Goal: Register for event/course

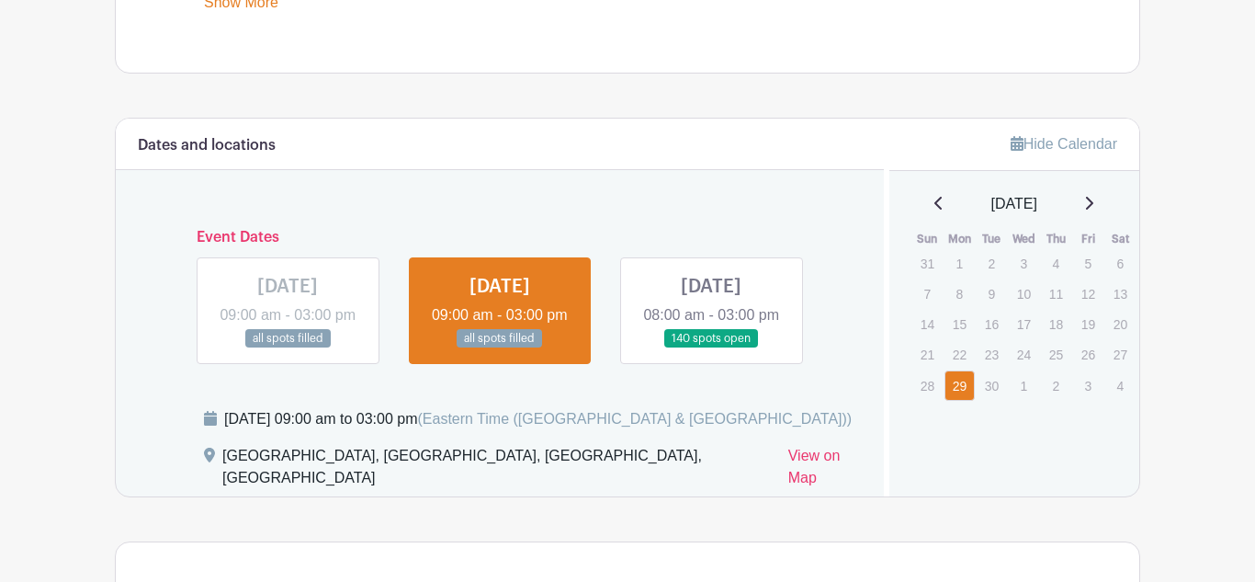
scroll to position [954, 0]
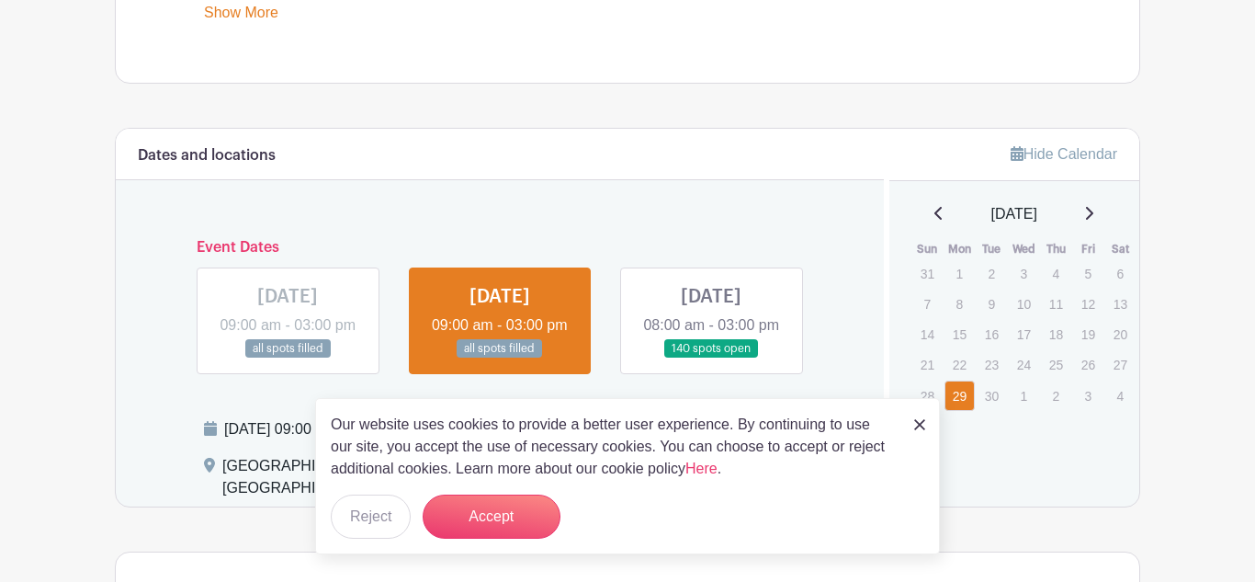
click at [711, 358] on link at bounding box center [711, 358] width 0 height 0
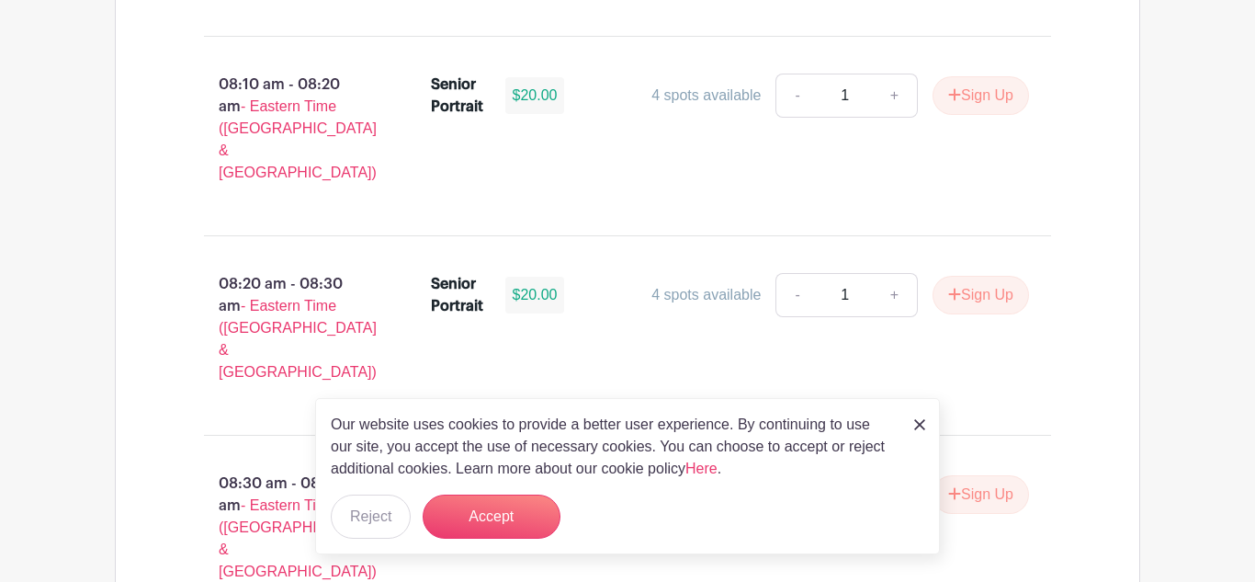
scroll to position [1769, 0]
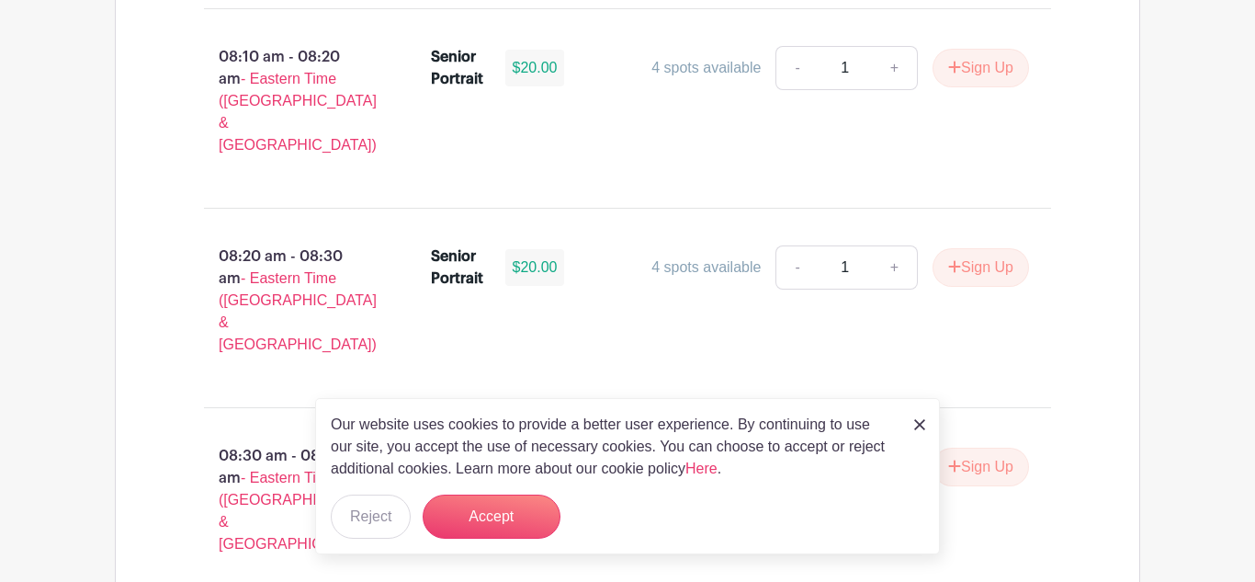
click at [921, 423] on img at bounding box center [919, 424] width 11 height 11
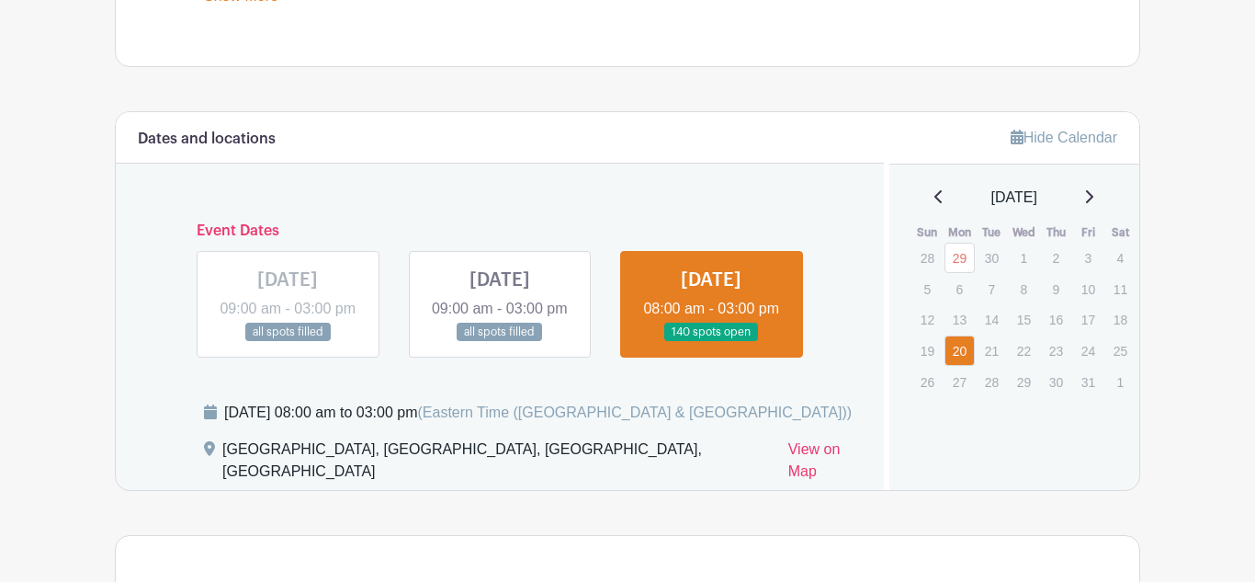
scroll to position [972, 0]
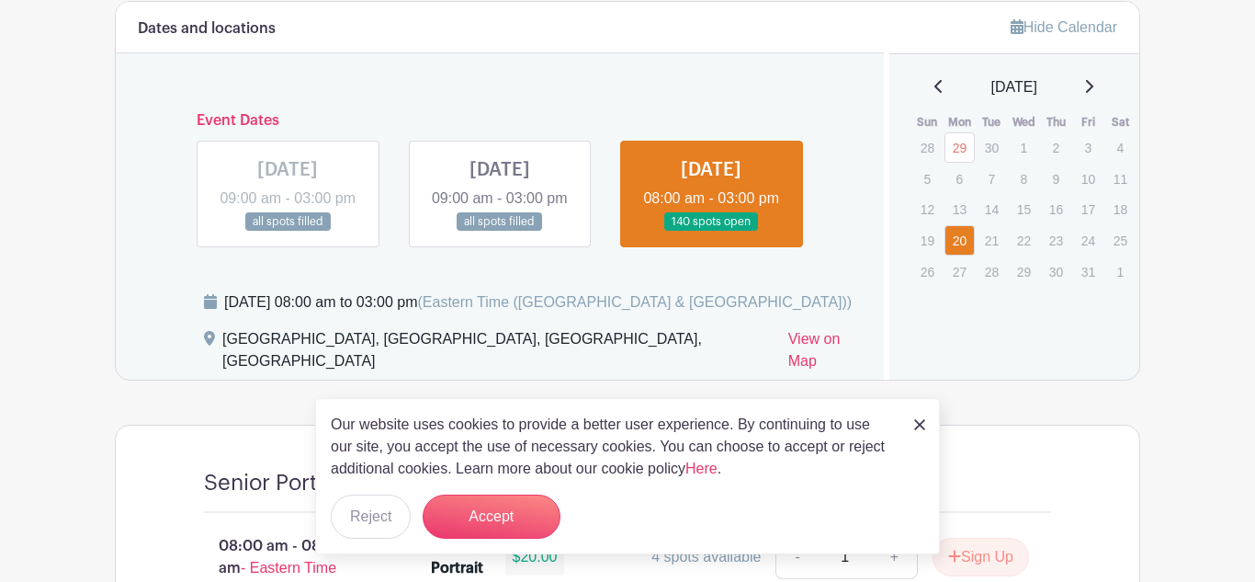
scroll to position [1085, 0]
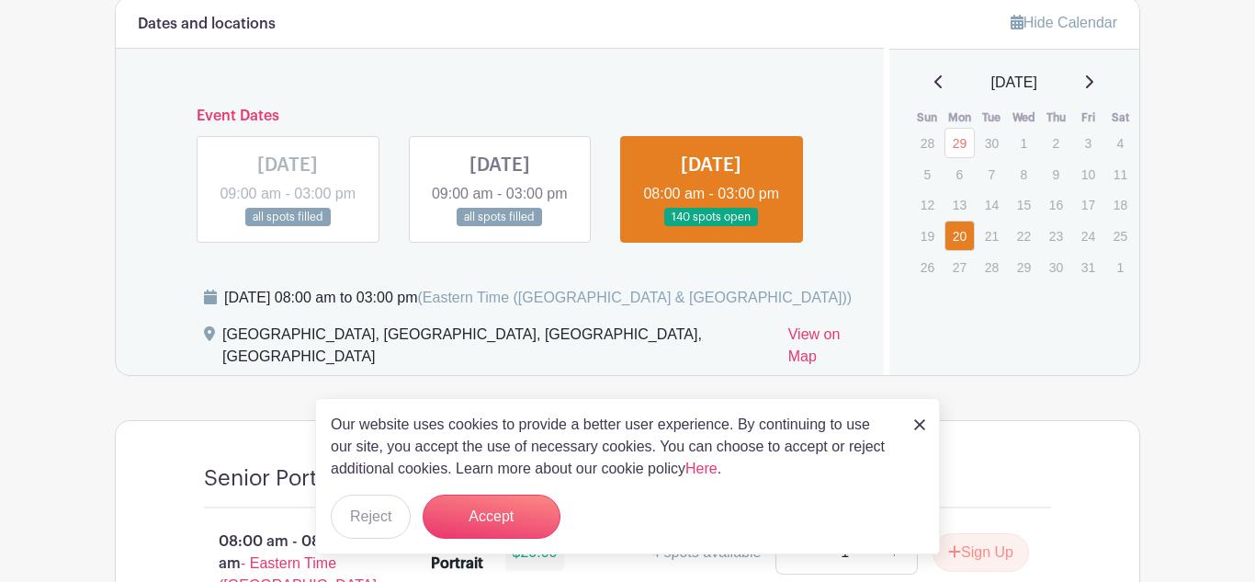
click at [934, 425] on div "Our website uses cookies to provide a better user experience. By continuing to …" at bounding box center [627, 476] width 625 height 156
click at [917, 419] on img at bounding box center [919, 424] width 11 height 11
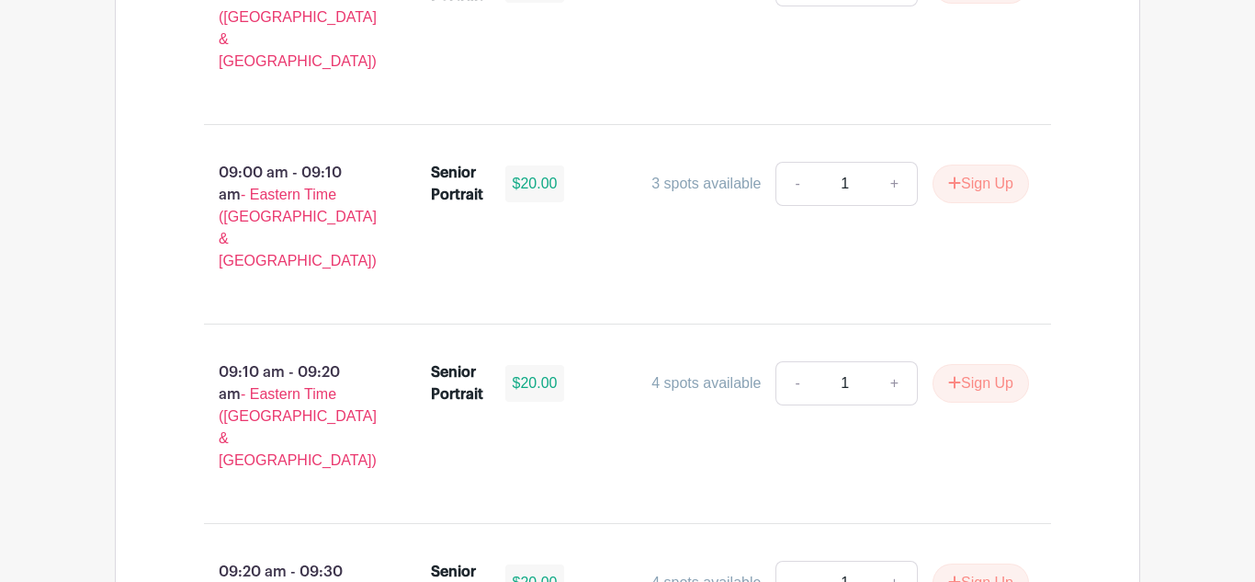
scroll to position [2647, 0]
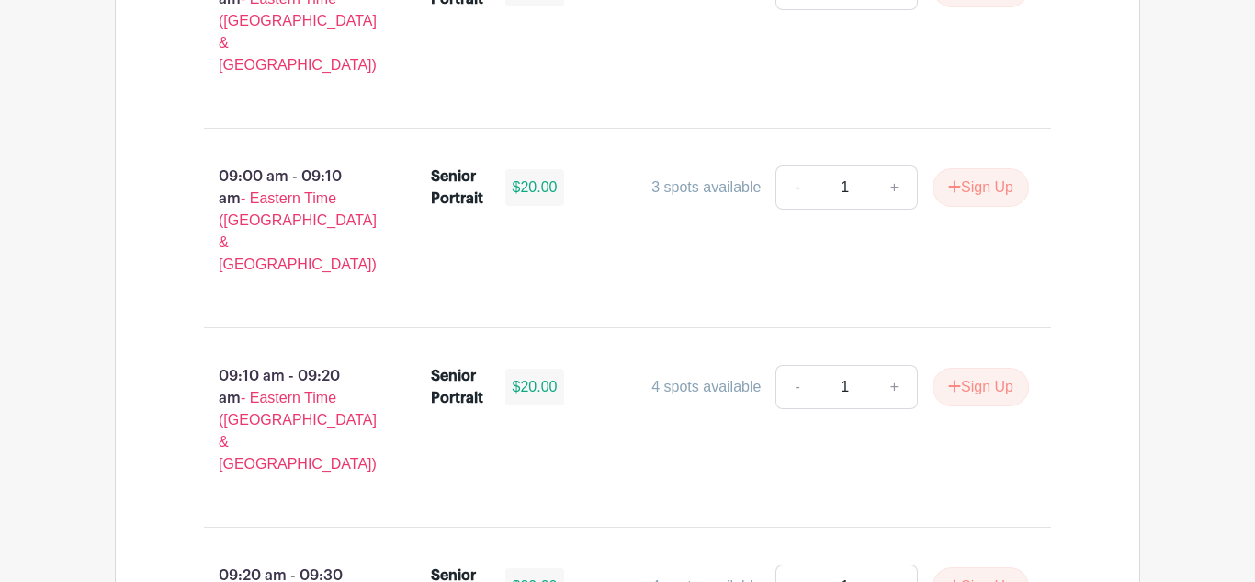
click at [839, 564] on input "1" at bounding box center [845, 586] width 55 height 44
click at [1015, 567] on button "Sign Up" at bounding box center [981, 586] width 96 height 39
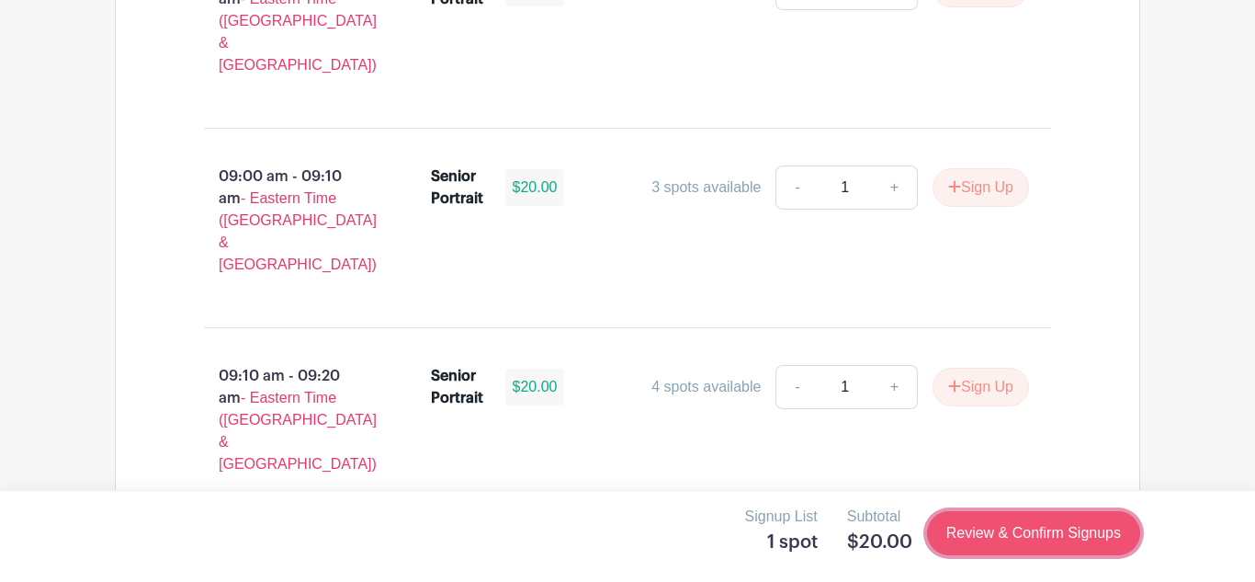
click at [952, 529] on link "Review & Confirm Signups" at bounding box center [1033, 533] width 213 height 44
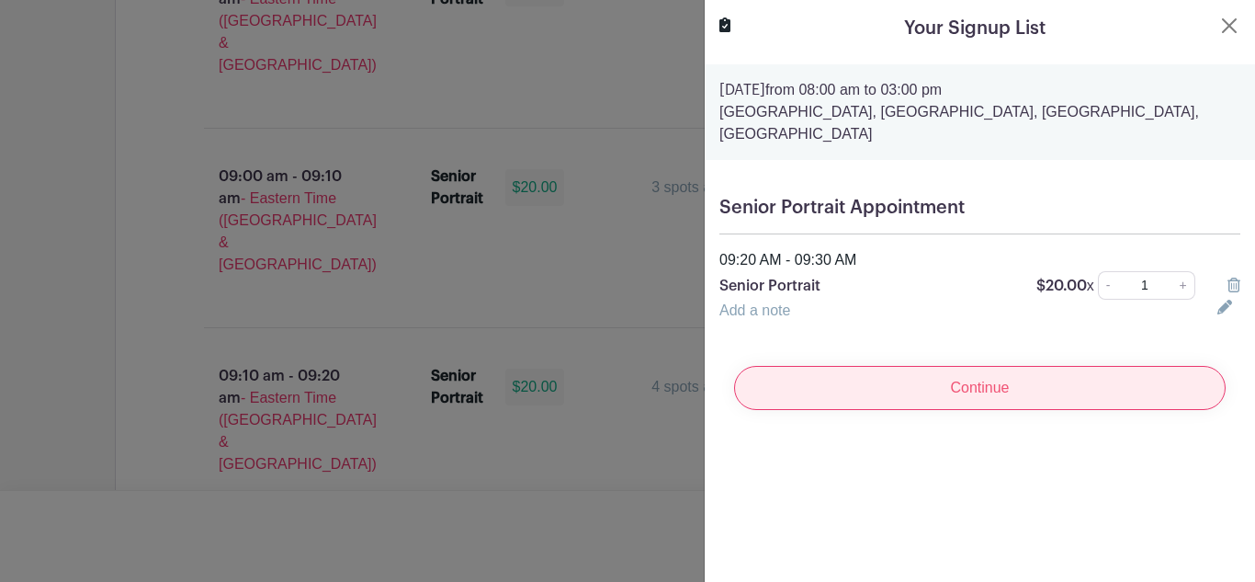
click at [914, 392] on input "Continue" at bounding box center [980, 388] width 492 height 44
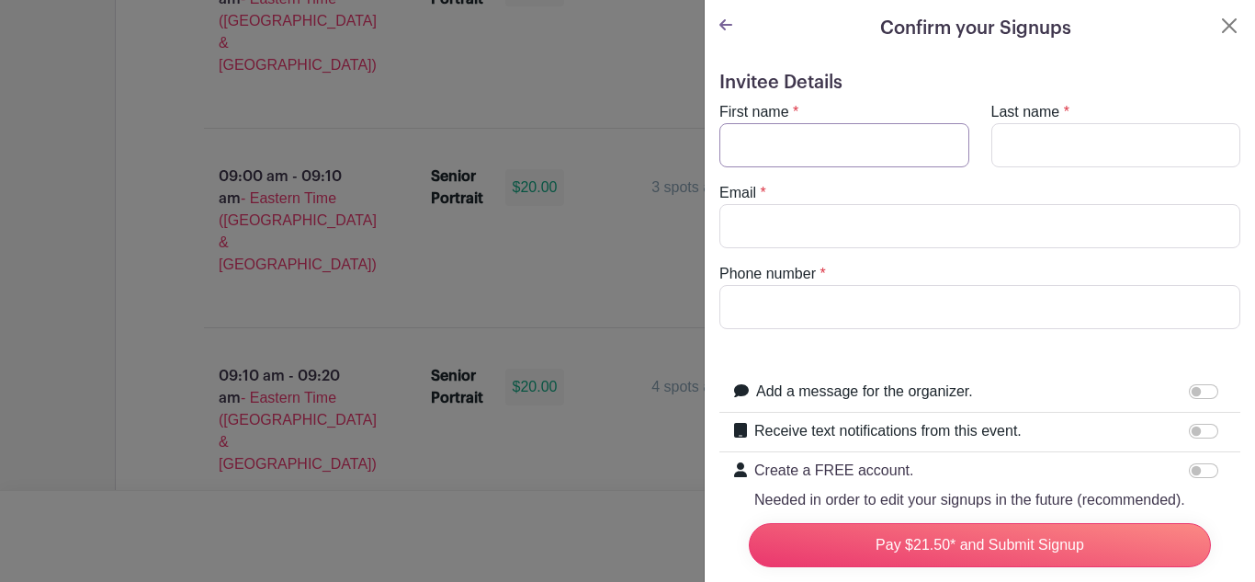
click at [811, 137] on input "First name" at bounding box center [845, 145] width 250 height 44
type input "[PERSON_NAME]"
click at [1142, 142] on input "Last name" at bounding box center [1117, 145] width 250 height 44
type input "[PERSON_NAME]"
click at [1084, 209] on input "Email" at bounding box center [980, 226] width 521 height 44
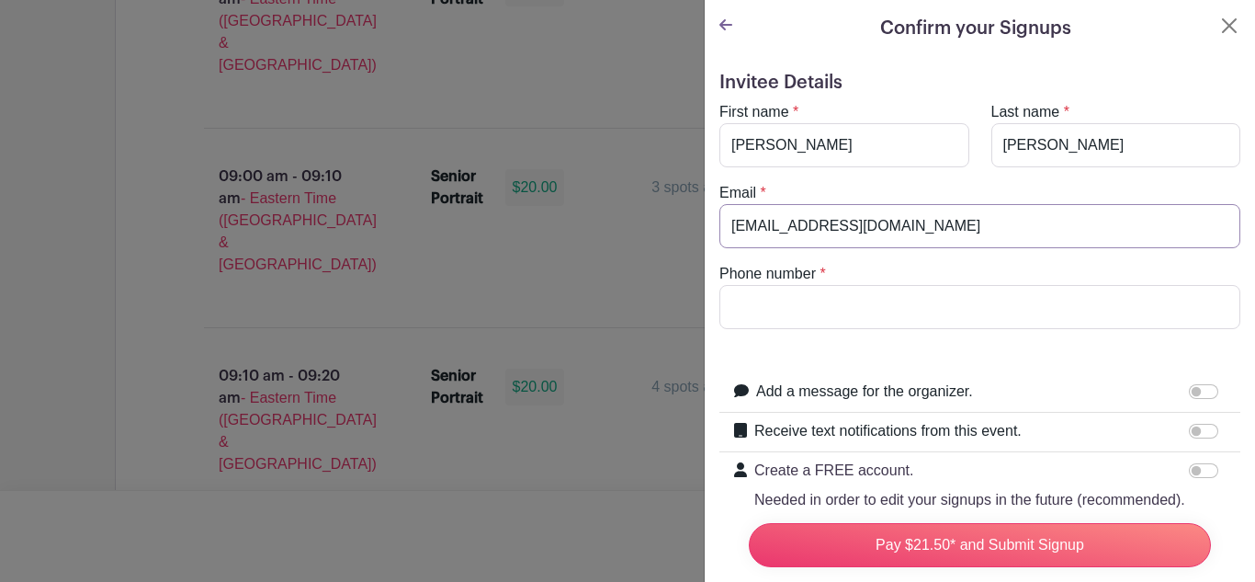
type input "[EMAIL_ADDRESS][DOMAIN_NAME]"
click at [1049, 313] on input "Phone number" at bounding box center [980, 307] width 521 height 44
type input "[PHONE_NUMBER]"
click at [1091, 341] on form "Invitee Details First name * [PERSON_NAME] Last name * [PERSON_NAME] Email * [E…" at bounding box center [980, 414] width 521 height 685
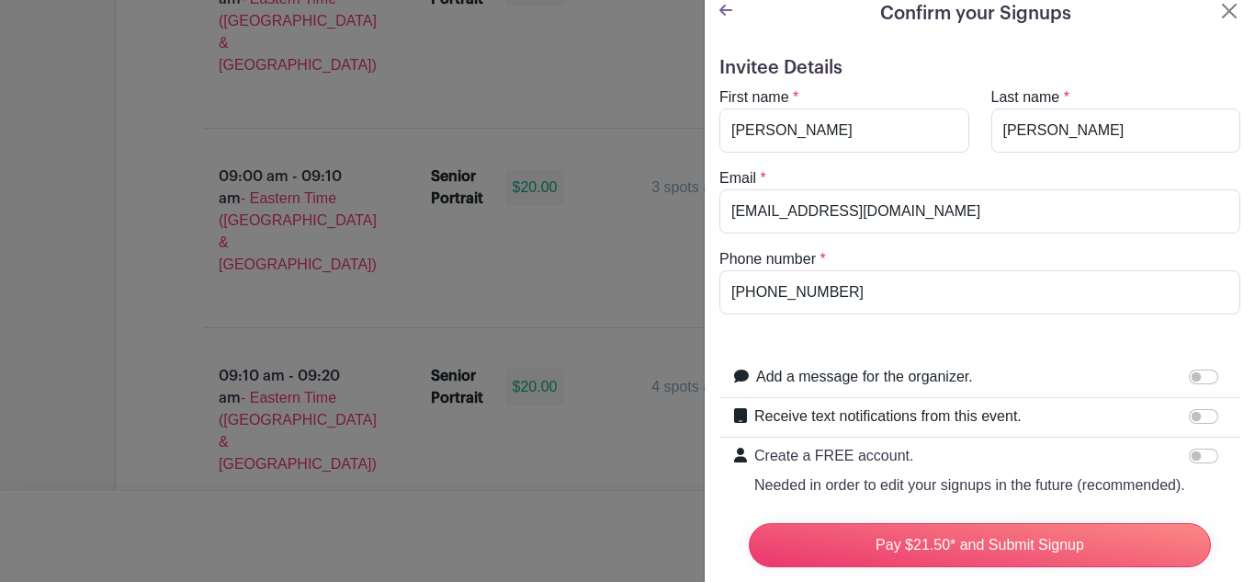
scroll to position [26, 0]
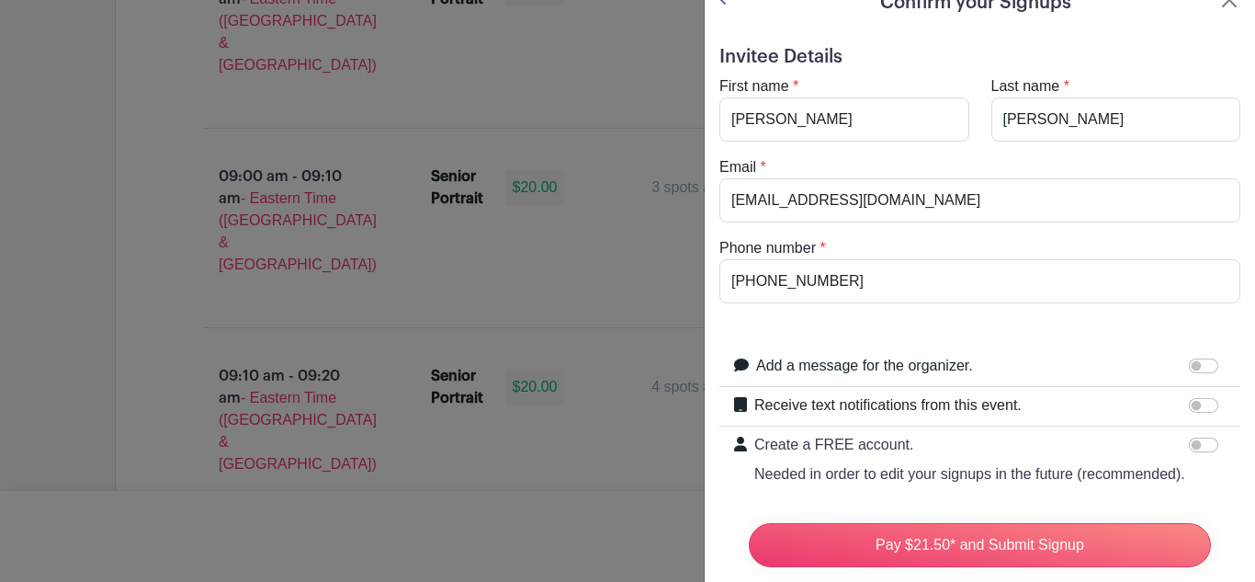
click at [1179, 363] on div "Add a message for the organizer." at bounding box center [991, 367] width 470 height 24
click at [1190, 365] on input "Add a message for the organizer." at bounding box center [1203, 365] width 29 height 15
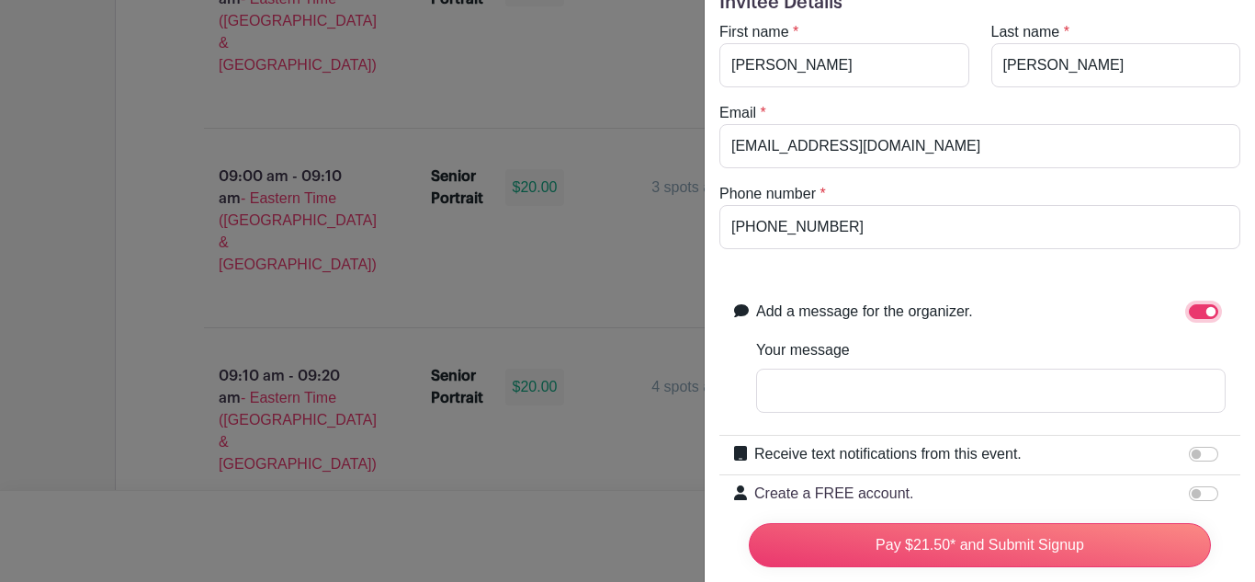
scroll to position [89, 0]
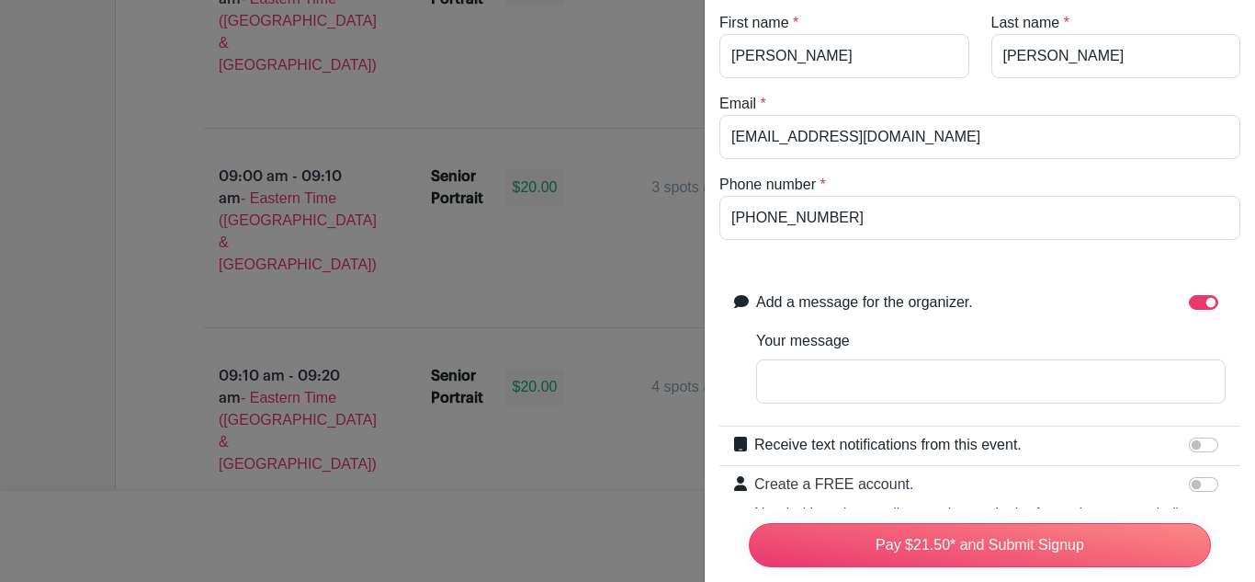
click at [1197, 314] on div at bounding box center [1207, 303] width 37 height 24
click at [1200, 299] on input "Add a message for the organizer." at bounding box center [1203, 302] width 29 height 15
checkbox input "false"
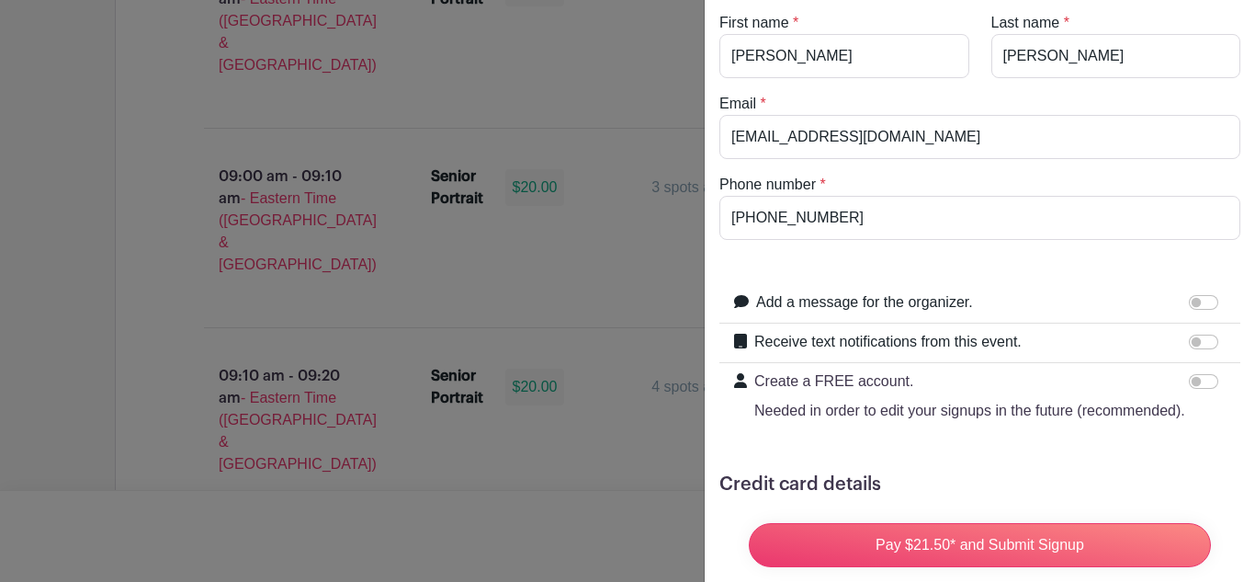
click at [1190, 335] on div at bounding box center [1207, 342] width 37 height 22
click at [1193, 336] on input "Receive text notifications from this event." at bounding box center [1203, 342] width 29 height 15
checkbox input "true"
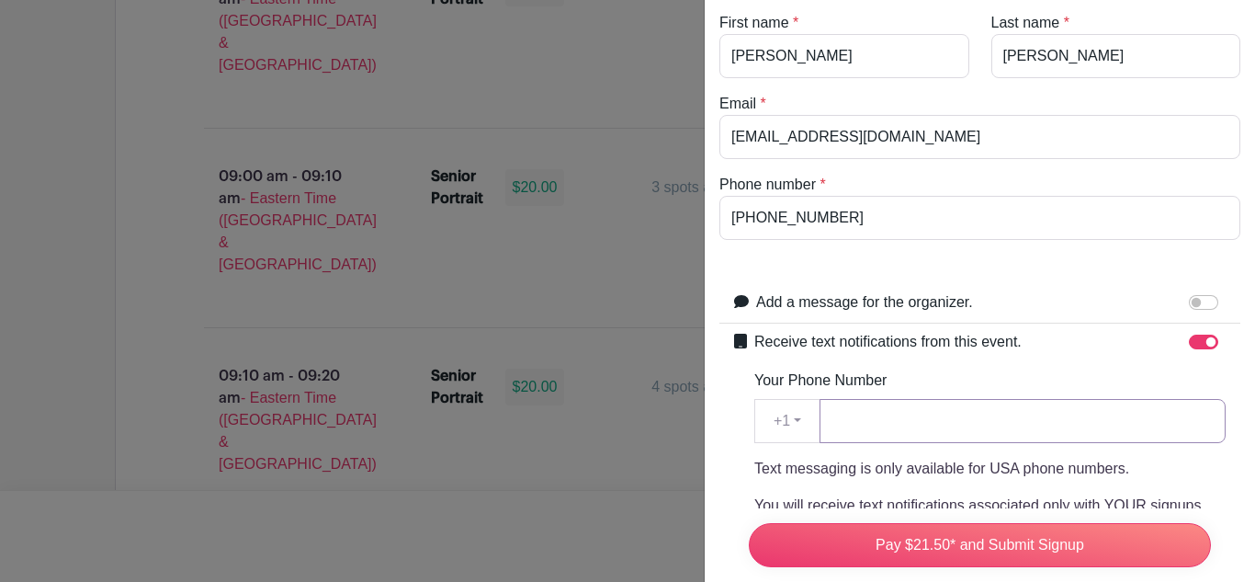
click at [992, 412] on input "Your Phone Number" at bounding box center [1023, 421] width 406 height 44
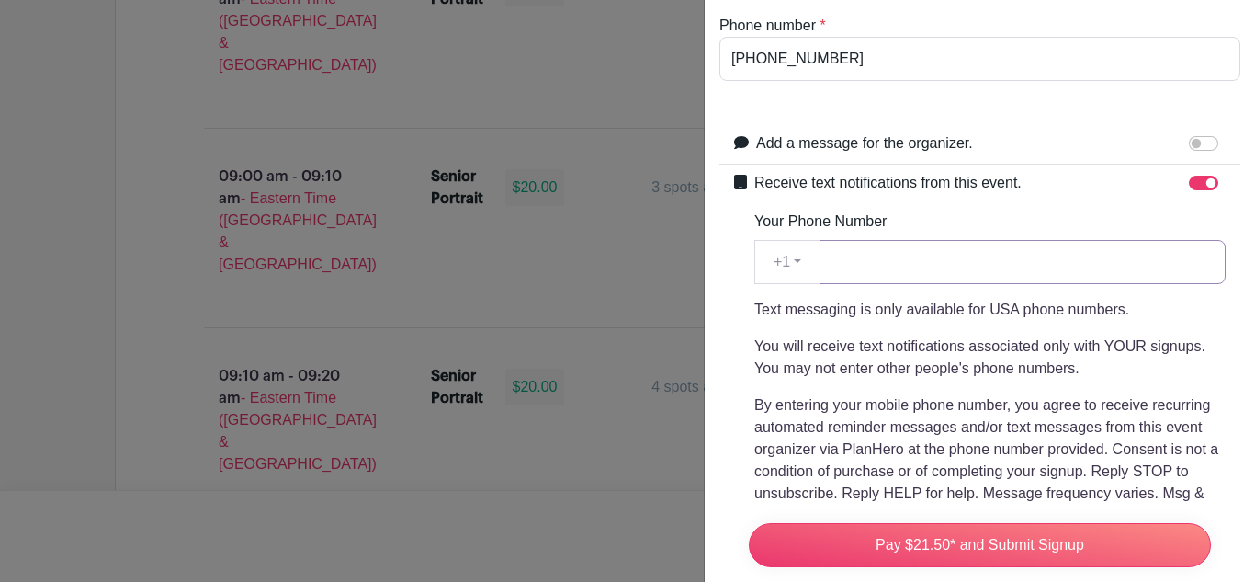
scroll to position [252, 0]
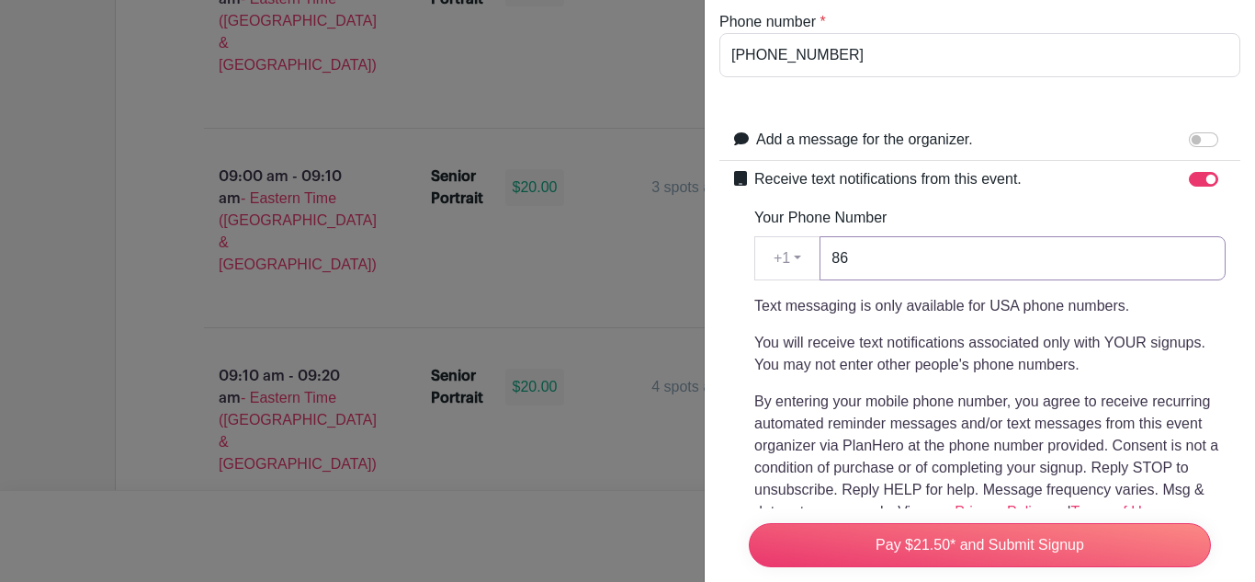
type input "8"
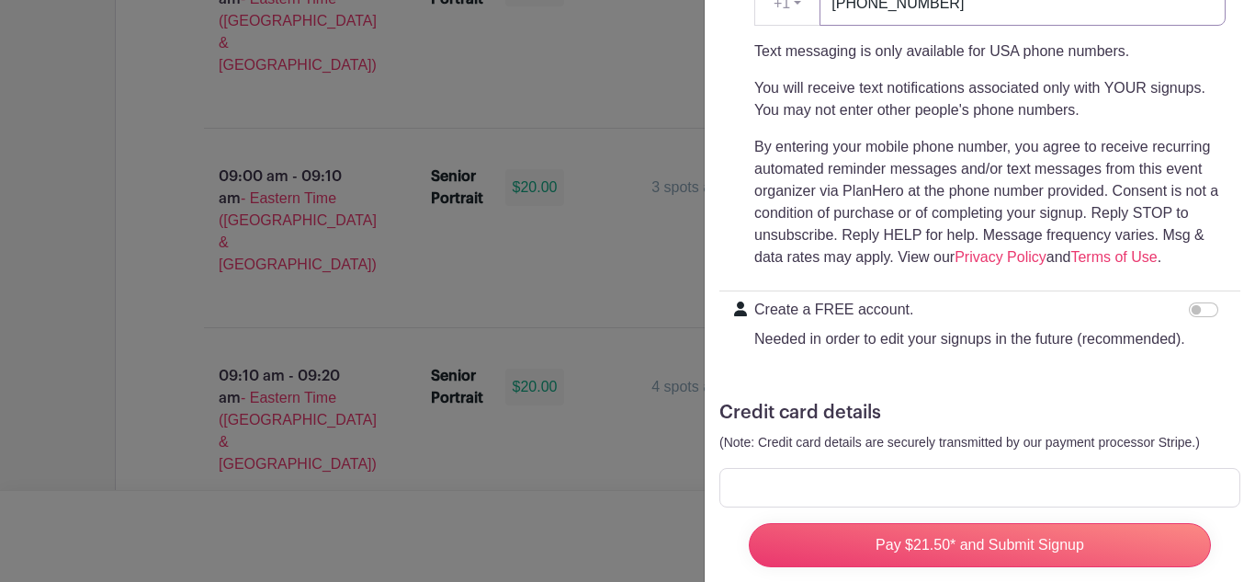
scroll to position [550, 0]
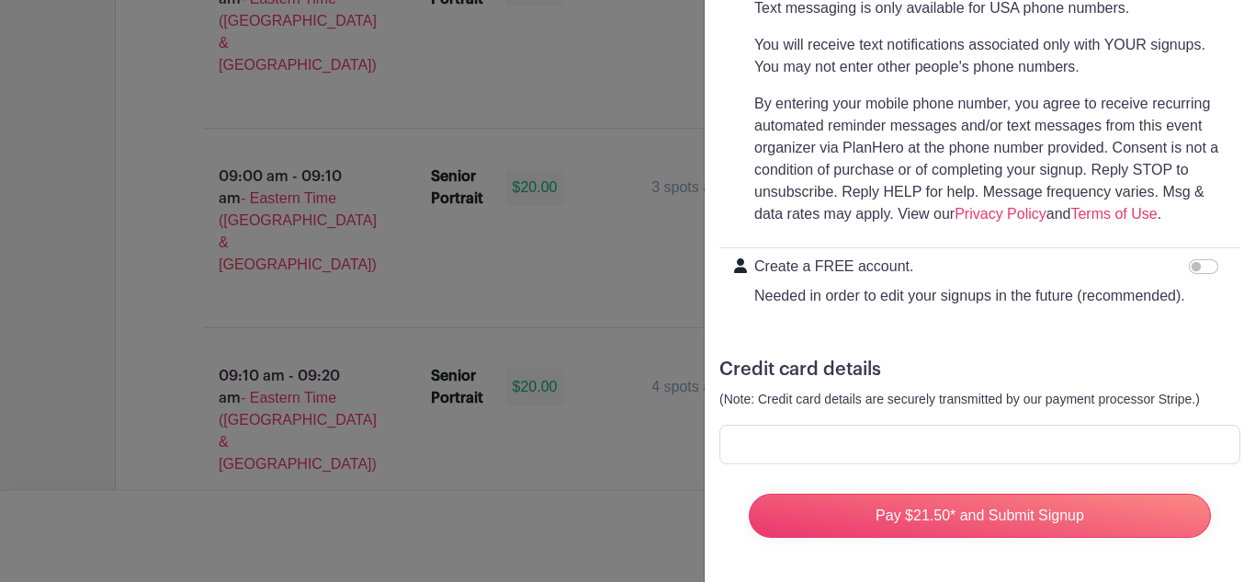
type input "[PHONE_NUMBER]"
click at [1197, 118] on p "By entering your mobile phone number, you agree to receive recurring automated …" at bounding box center [989, 159] width 471 height 132
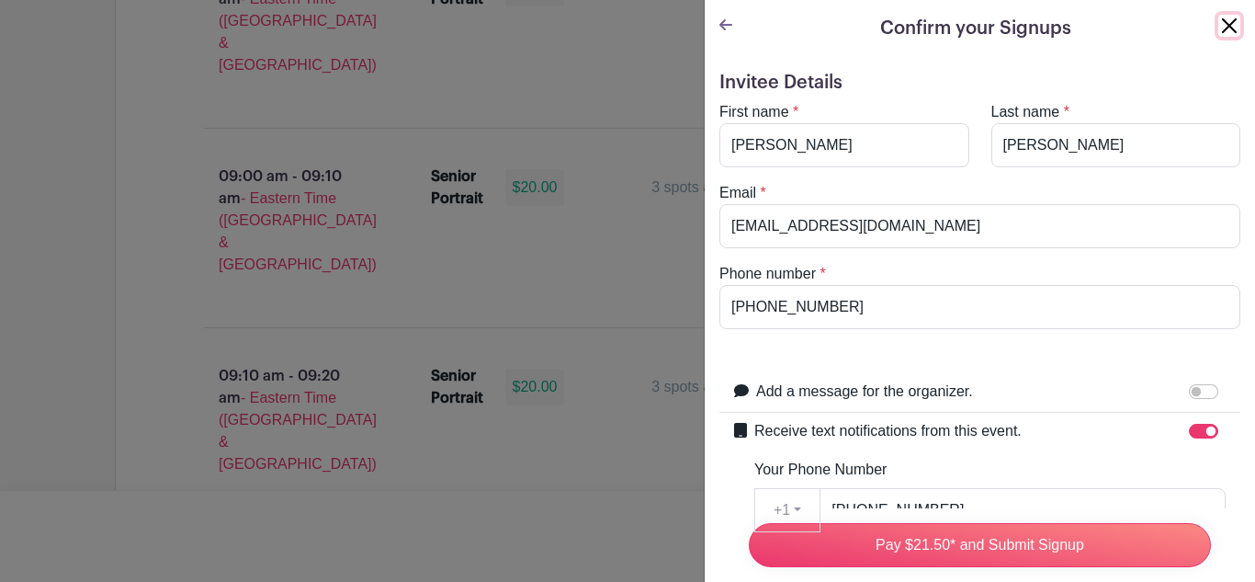
click at [1230, 33] on button "Close" at bounding box center [1230, 26] width 22 height 22
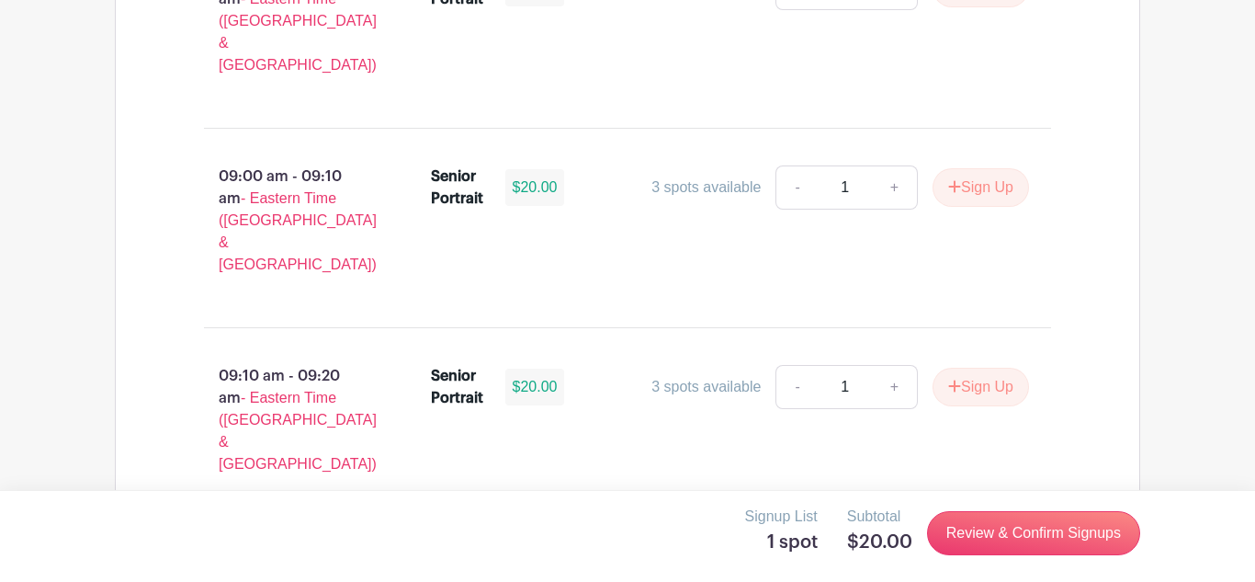
click at [1001, 578] on icon at bounding box center [1003, 585] width 13 height 15
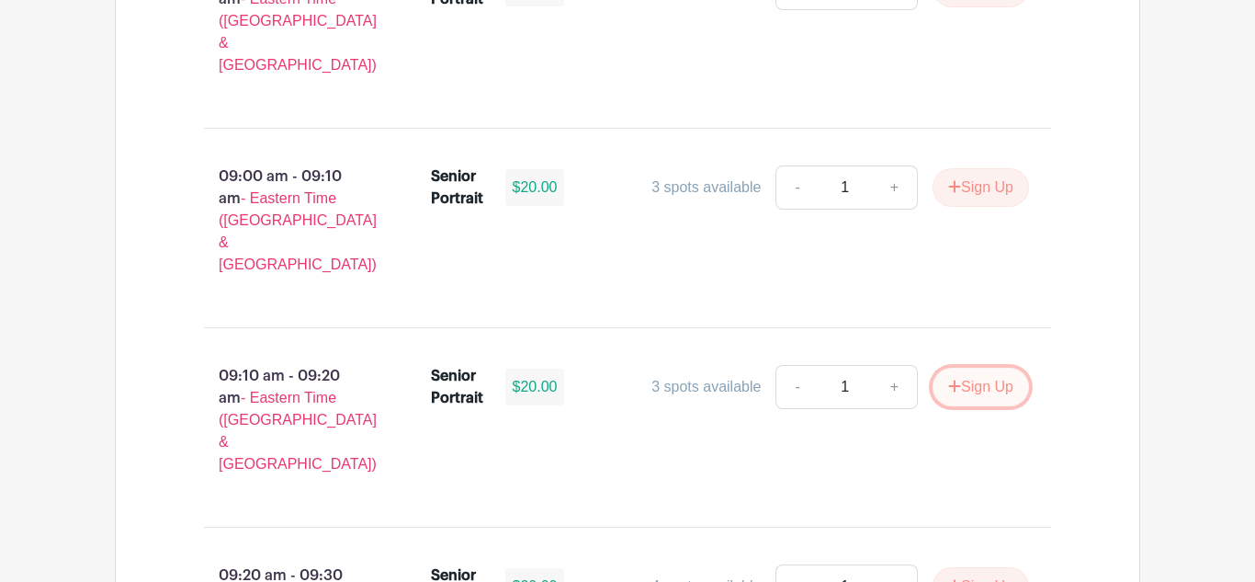
click at [975, 368] on button "Sign Up" at bounding box center [981, 387] width 96 height 39
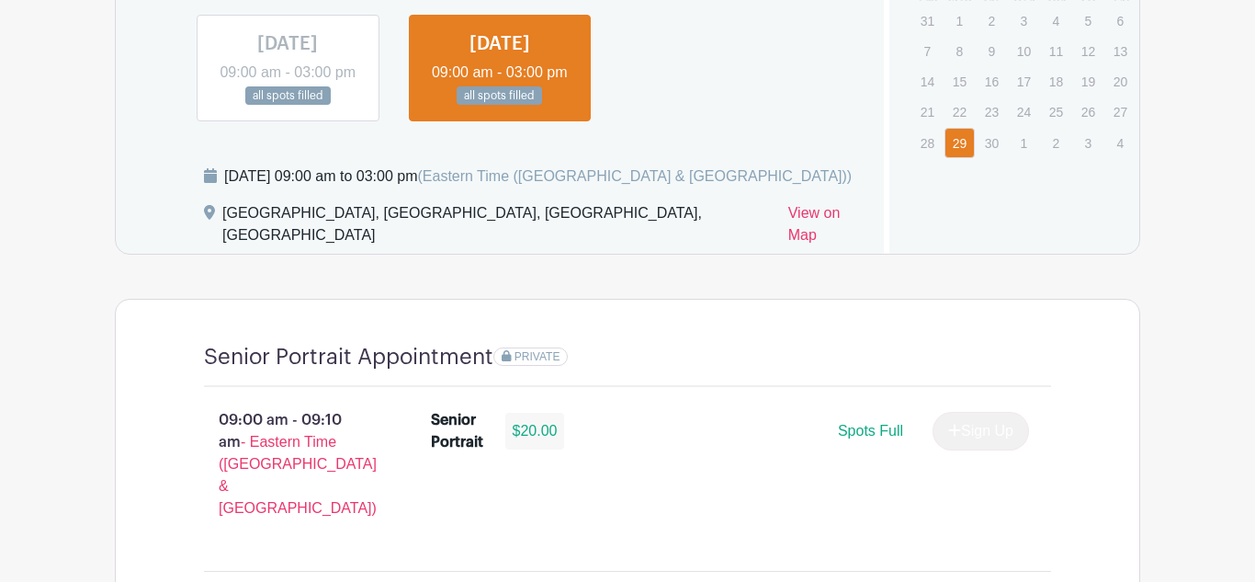
scroll to position [1206, 0]
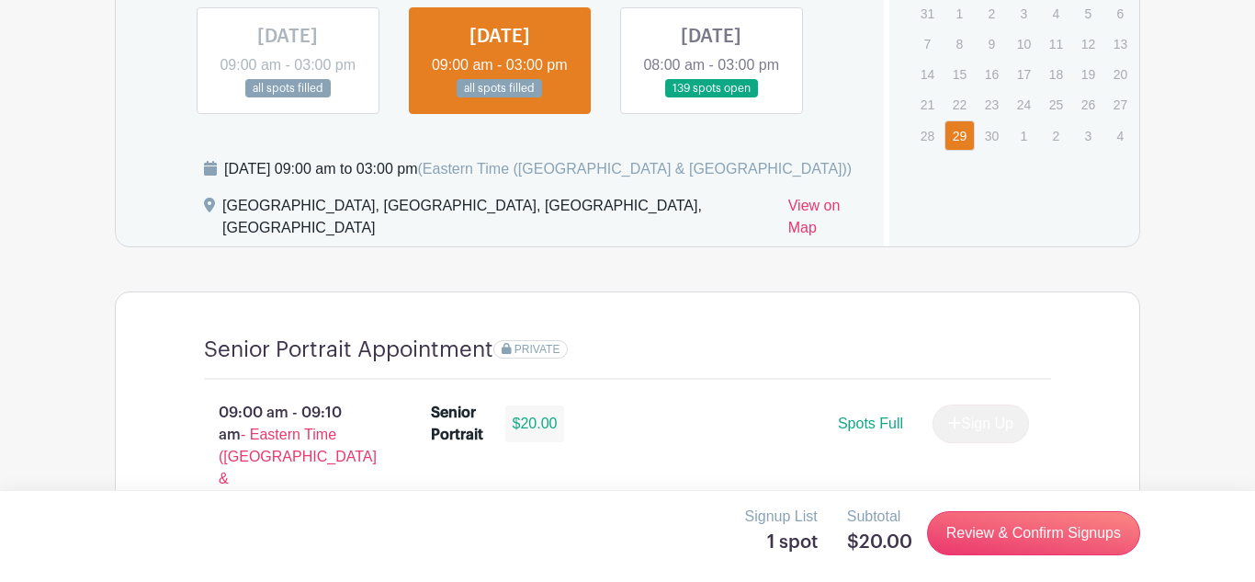
scroll to position [1283, 0]
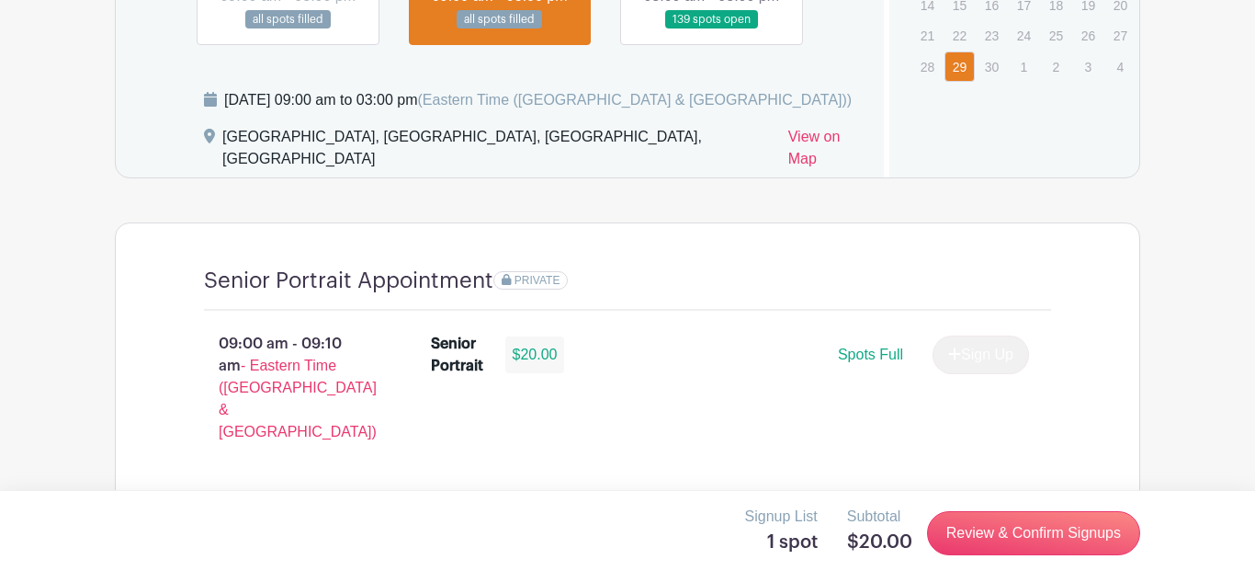
click at [711, 29] on link at bounding box center [711, 29] width 0 height 0
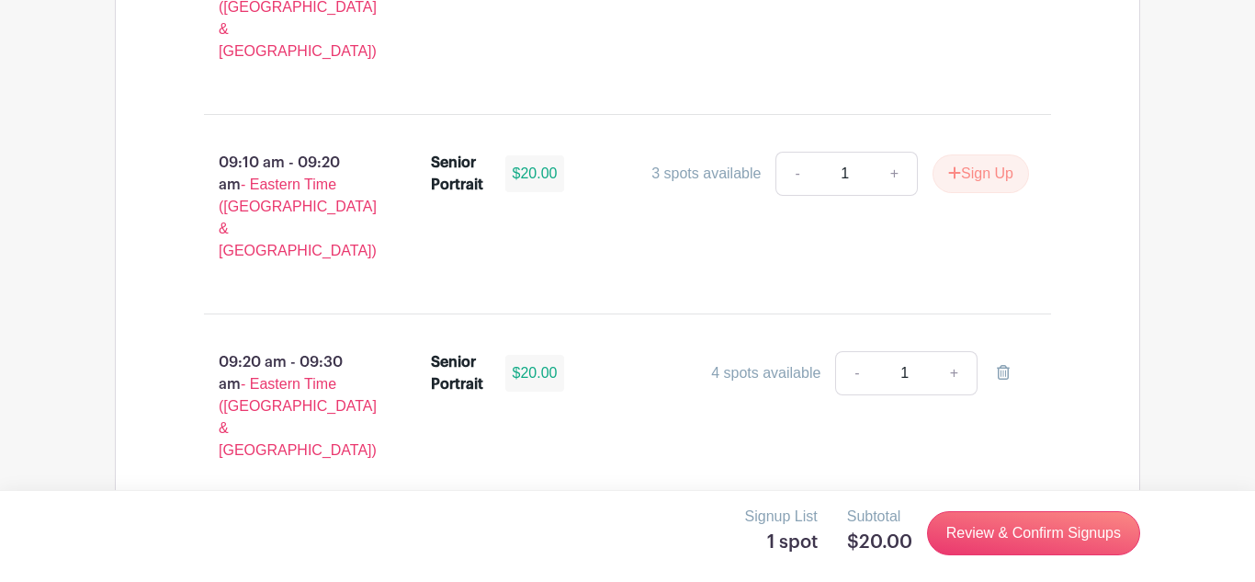
scroll to position [2863, 0]
